Goal: Information Seeking & Learning: Learn about a topic

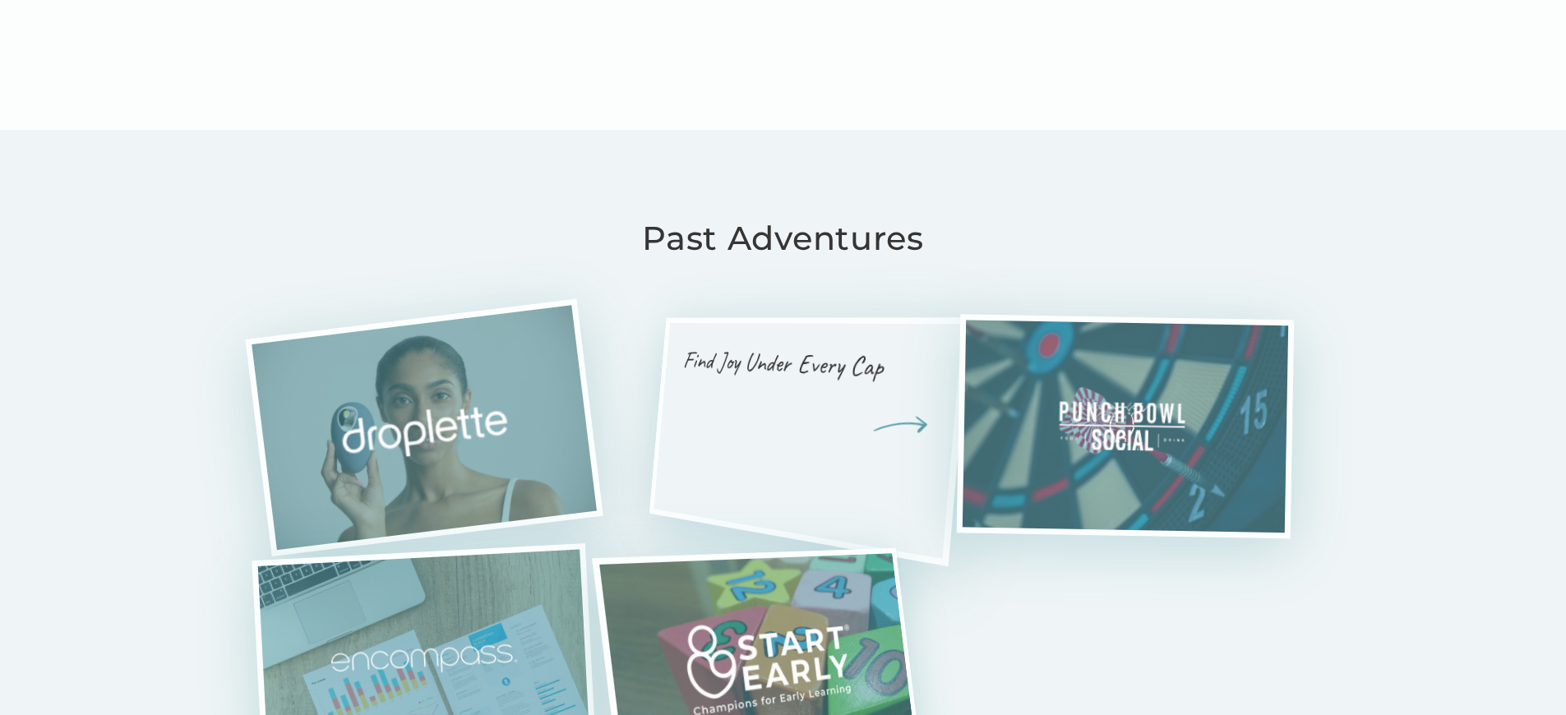
scroll to position [3547, 0]
